Goal: Information Seeking & Learning: Understand process/instructions

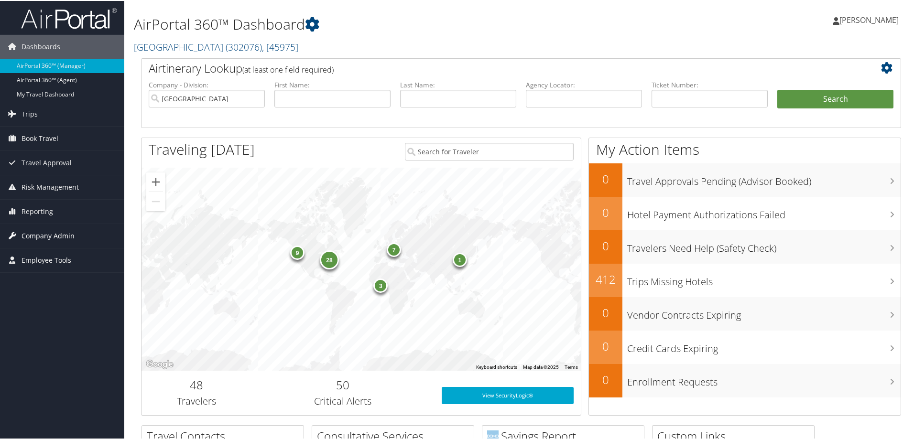
click at [36, 236] on span "Company Admin" at bounding box center [48, 235] width 53 height 24
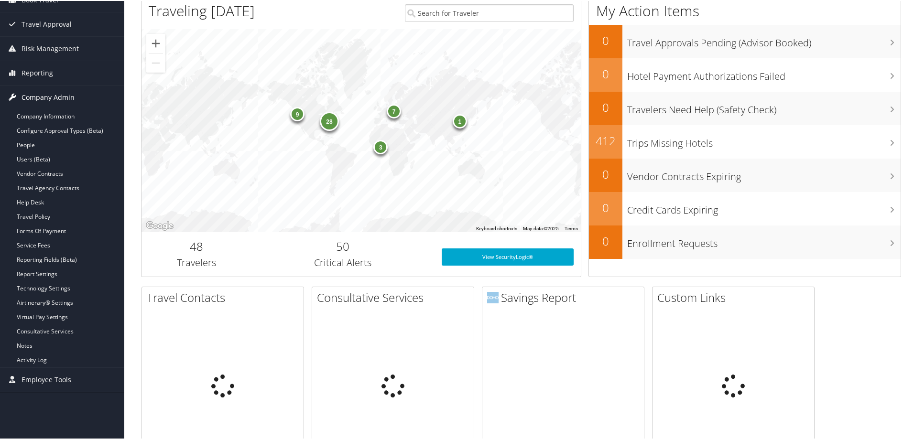
scroll to position [143, 0]
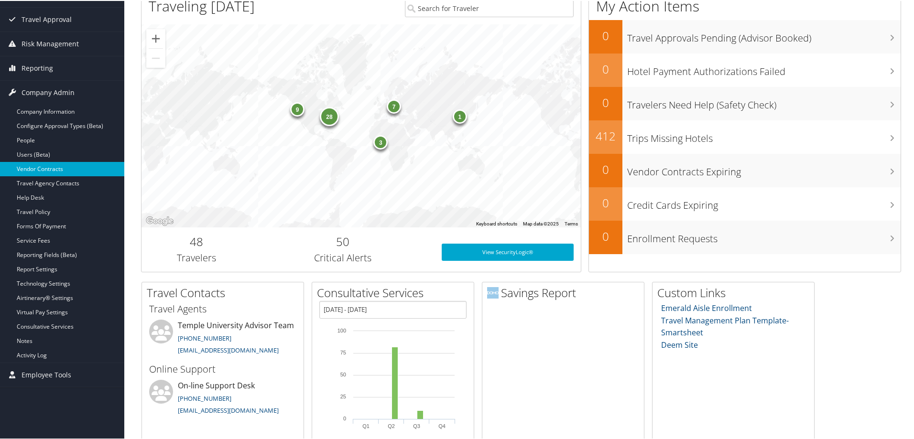
click at [39, 168] on link "Vendor Contracts" at bounding box center [62, 168] width 124 height 14
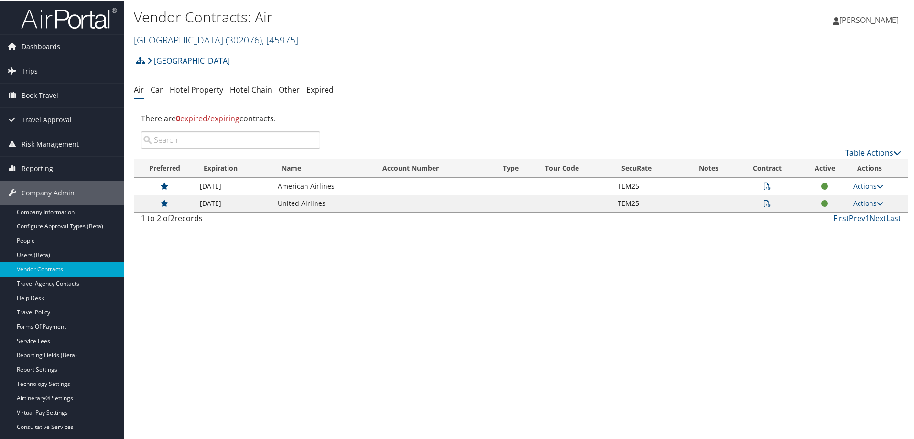
click at [187, 37] on link "[GEOGRAPHIC_DATA] ( 302076 ) , [ 45975 ]" at bounding box center [216, 39] width 164 height 13
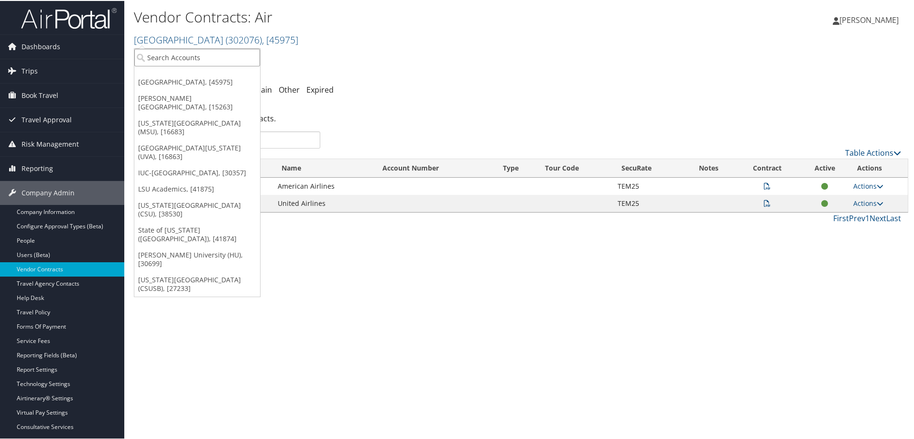
click at [194, 58] on input "search" at bounding box center [197, 57] width 126 height 18
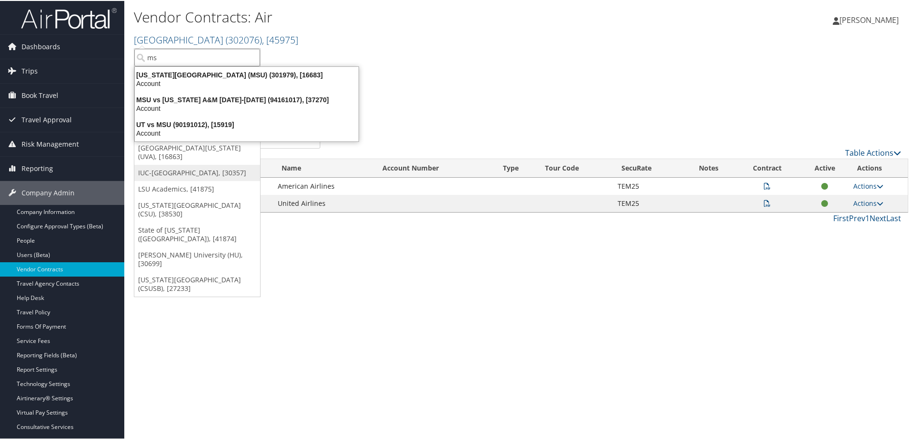
type input "m"
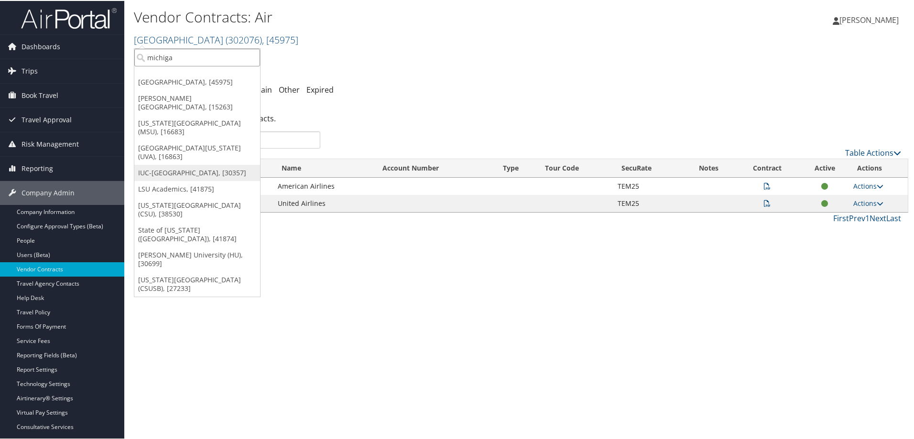
type input "[US_STATE]"
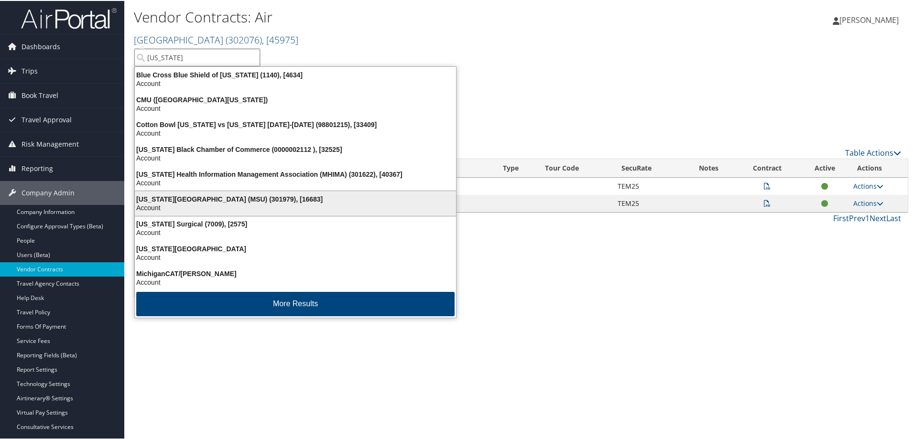
click at [197, 196] on div "[US_STATE][GEOGRAPHIC_DATA] (MSU) (301979), [16683]" at bounding box center [295, 198] width 333 height 9
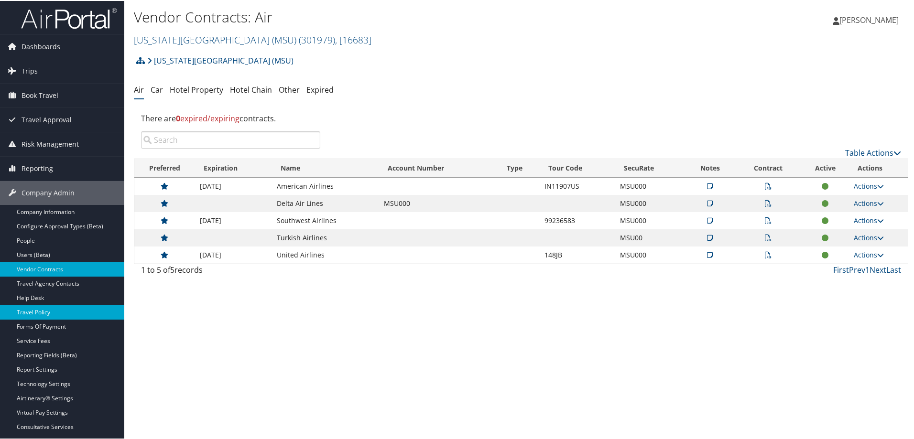
click at [31, 306] on link "Travel Policy" at bounding box center [62, 312] width 124 height 14
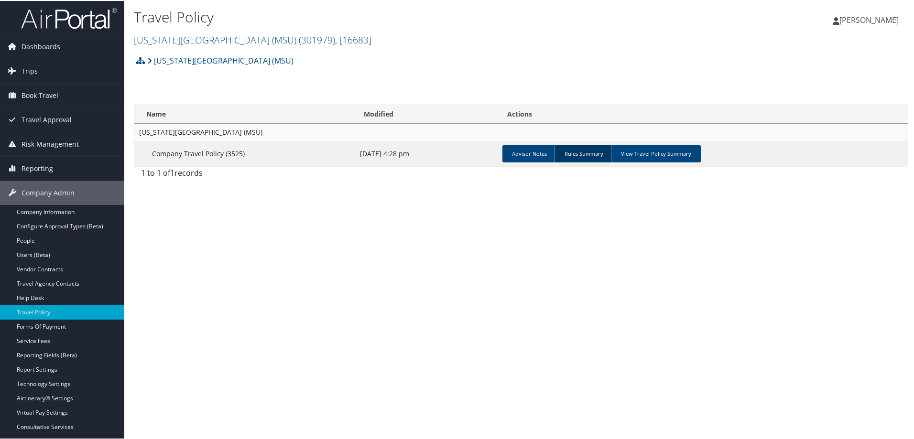
click at [586, 152] on link "Rules Summary" at bounding box center [584, 152] width 58 height 17
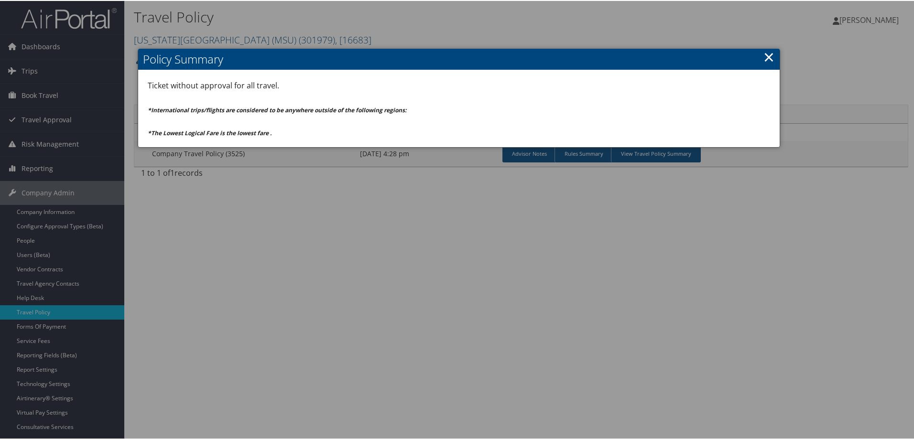
click at [771, 59] on link "×" at bounding box center [769, 55] width 11 height 19
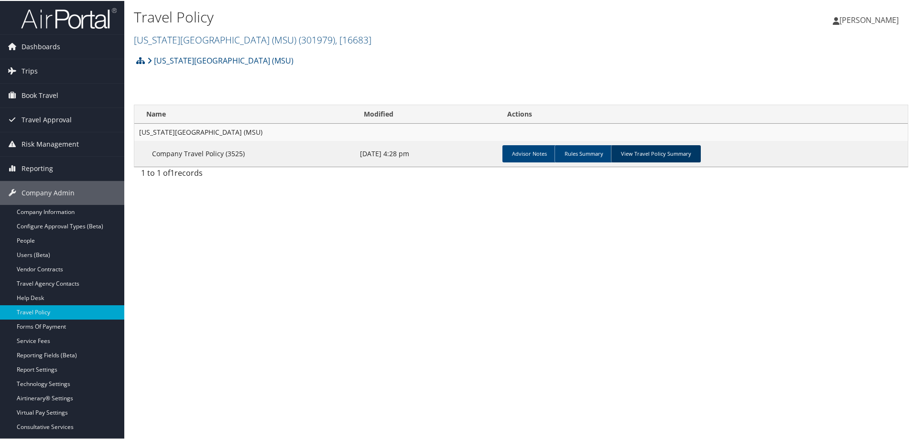
click at [646, 153] on link "View Travel Policy Summary" at bounding box center [656, 152] width 90 height 17
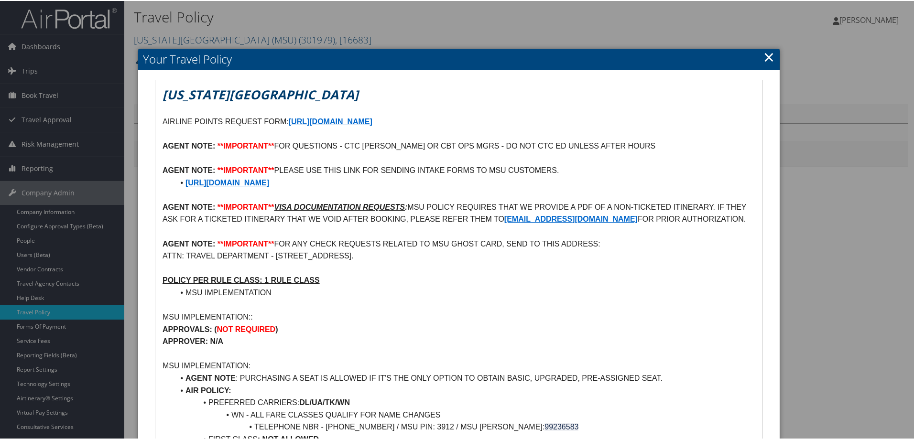
click at [765, 55] on link "×" at bounding box center [769, 55] width 11 height 19
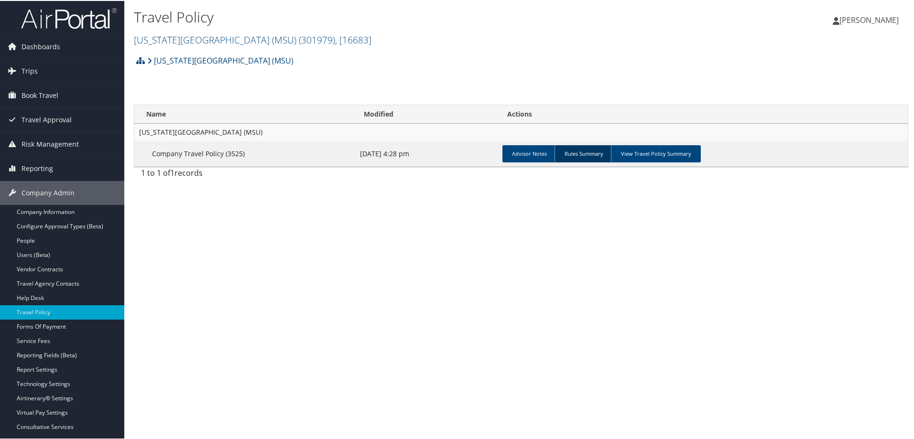
click at [598, 151] on link "Rules Summary" at bounding box center [584, 152] width 58 height 17
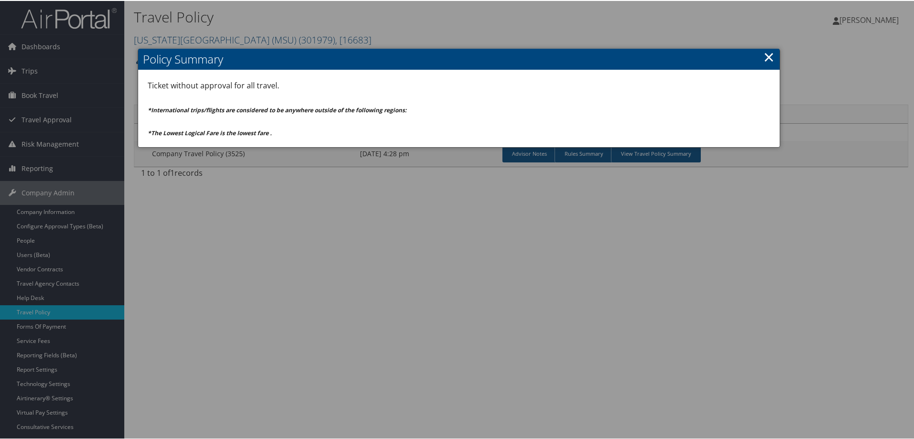
click at [766, 53] on link "×" at bounding box center [769, 55] width 11 height 19
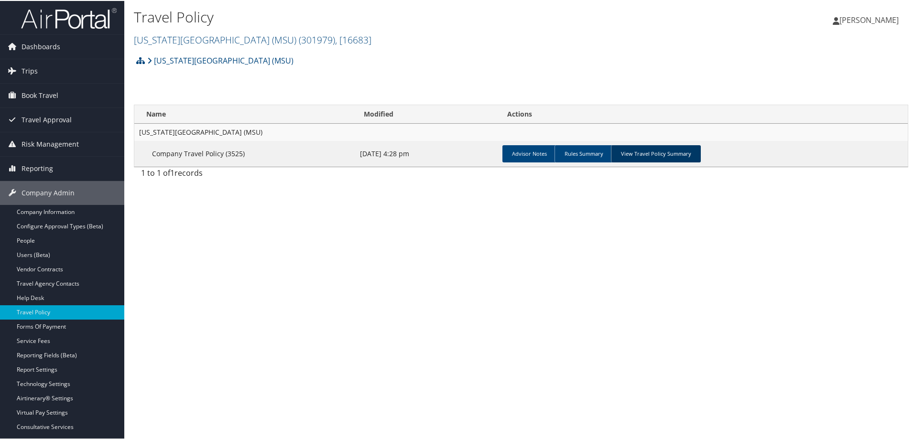
click at [660, 156] on link "View Travel Policy Summary" at bounding box center [656, 152] width 90 height 17
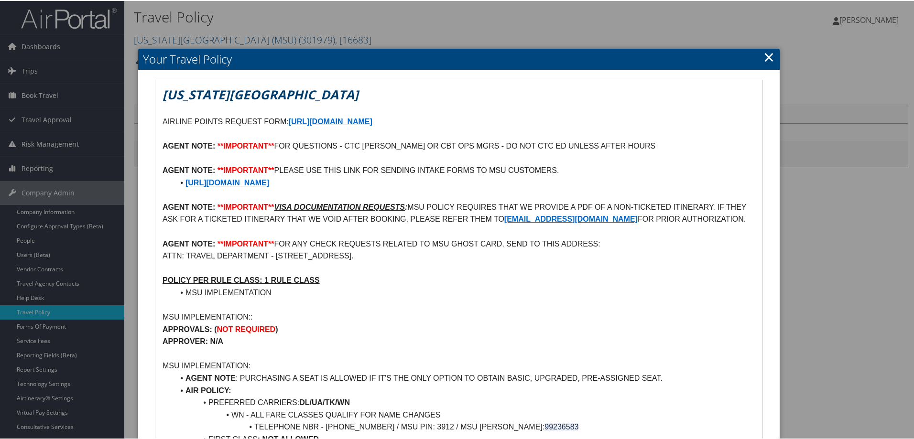
click at [767, 55] on link "×" at bounding box center [769, 55] width 11 height 19
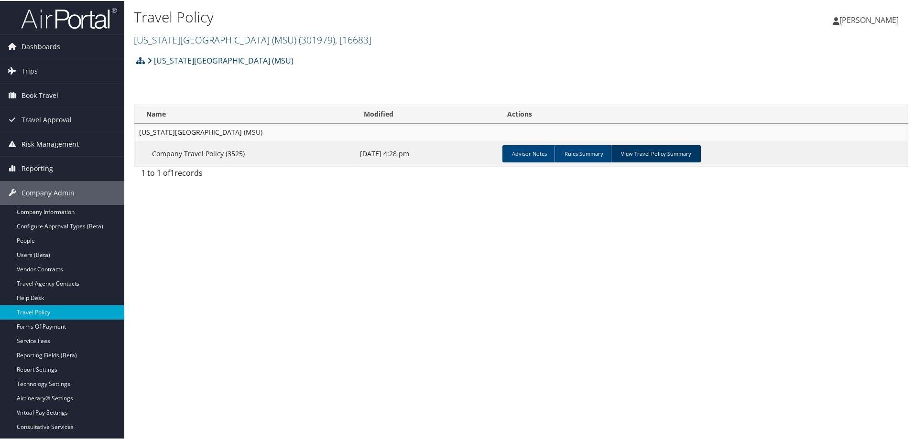
click at [655, 156] on link "View Travel Policy Summary" at bounding box center [656, 152] width 90 height 17
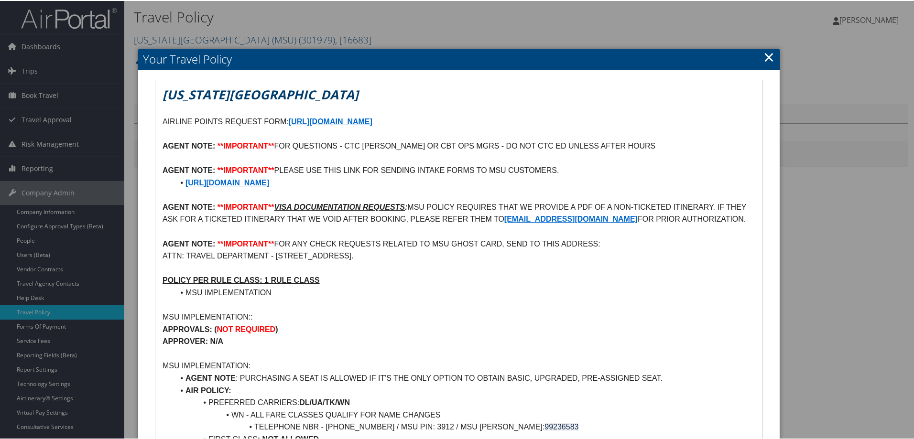
click at [768, 58] on link "×" at bounding box center [769, 55] width 11 height 19
